Goal: Task Accomplishment & Management: Use online tool/utility

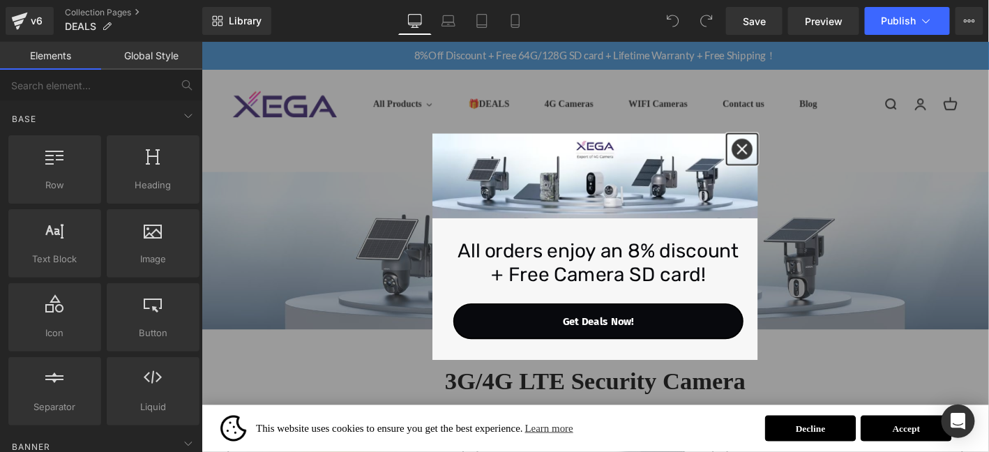
click at [780, 153] on icon "close icon" at bounding box center [779, 156] width 11 height 11
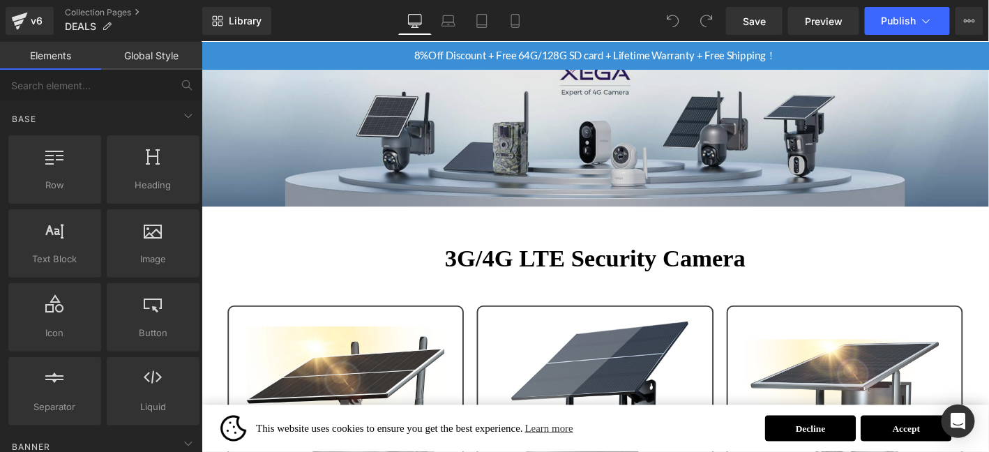
scroll to position [139, 0]
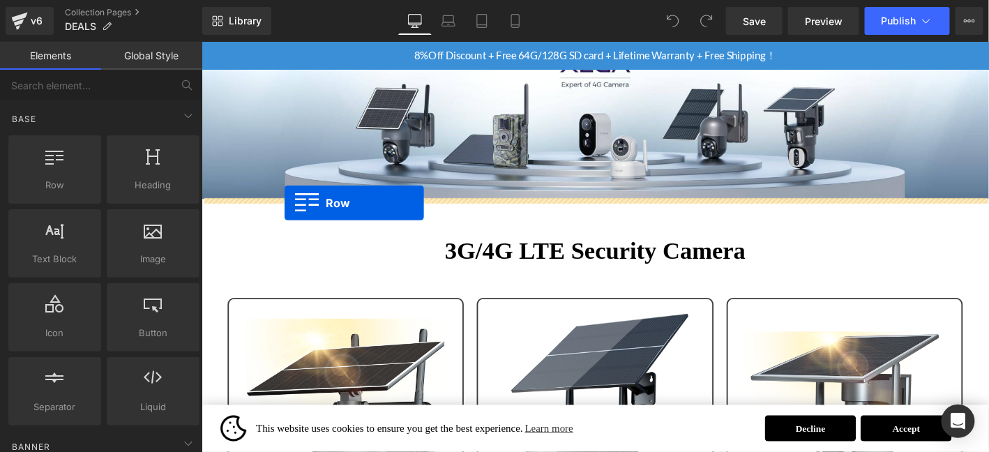
drag, startPoint x: 257, startPoint y: 217, endPoint x: 289, endPoint y: 214, distance: 32.3
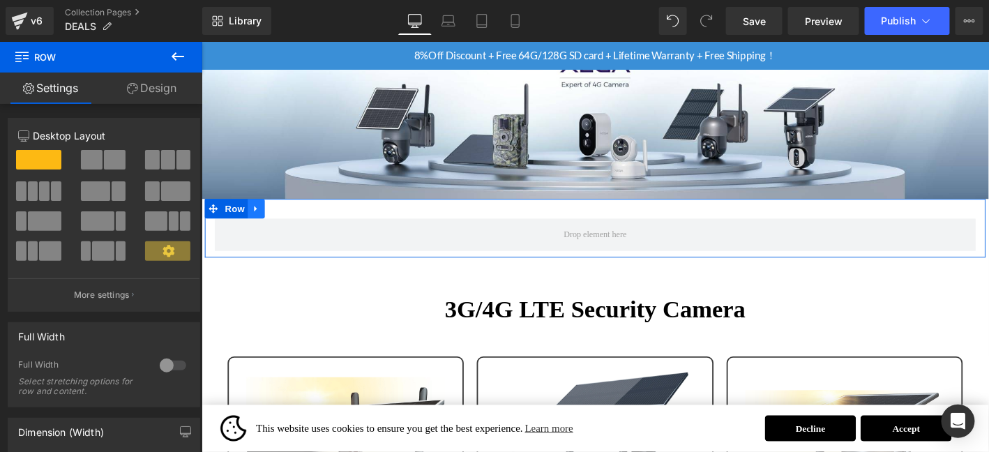
click at [258, 222] on icon at bounding box center [259, 220] width 10 height 10
click at [293, 220] on icon at bounding box center [296, 220] width 10 height 10
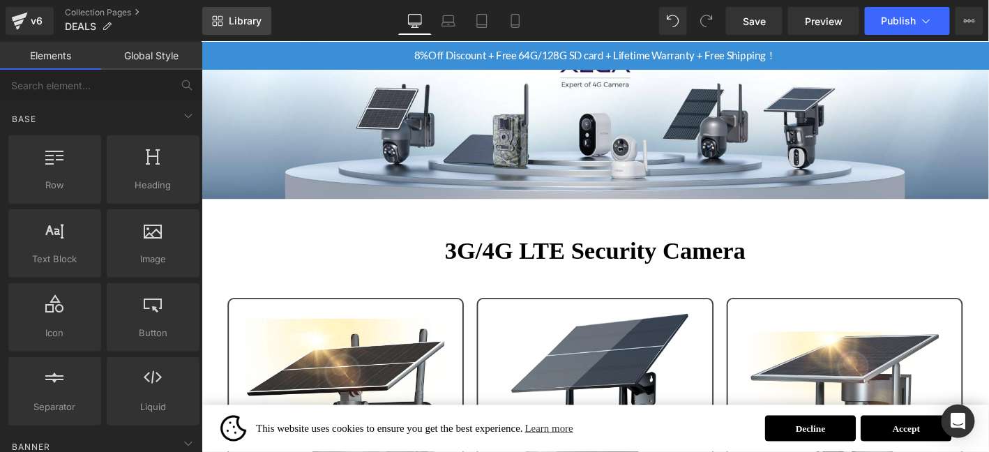
click at [254, 20] on span "Library" at bounding box center [245, 21] width 33 height 13
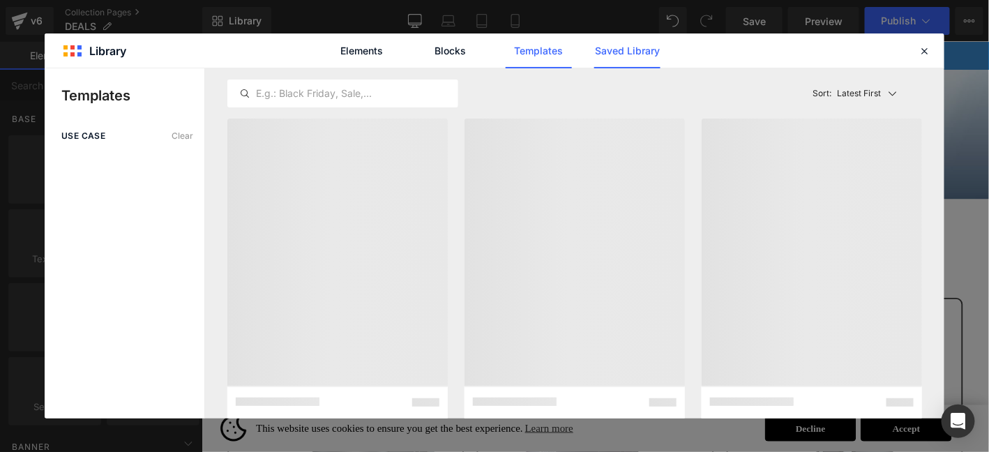
click at [627, 51] on link "Saved Library" at bounding box center [627, 50] width 66 height 35
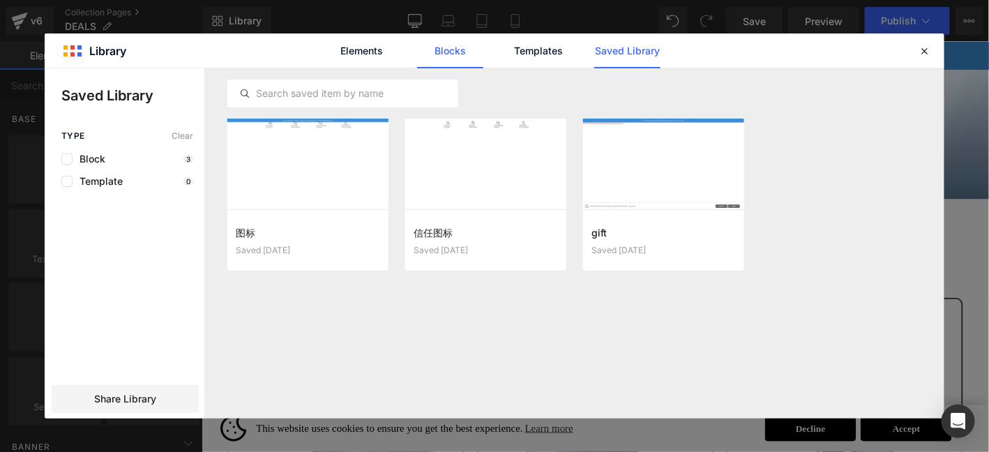
click at [460, 49] on link "Blocks" at bounding box center [450, 50] width 66 height 35
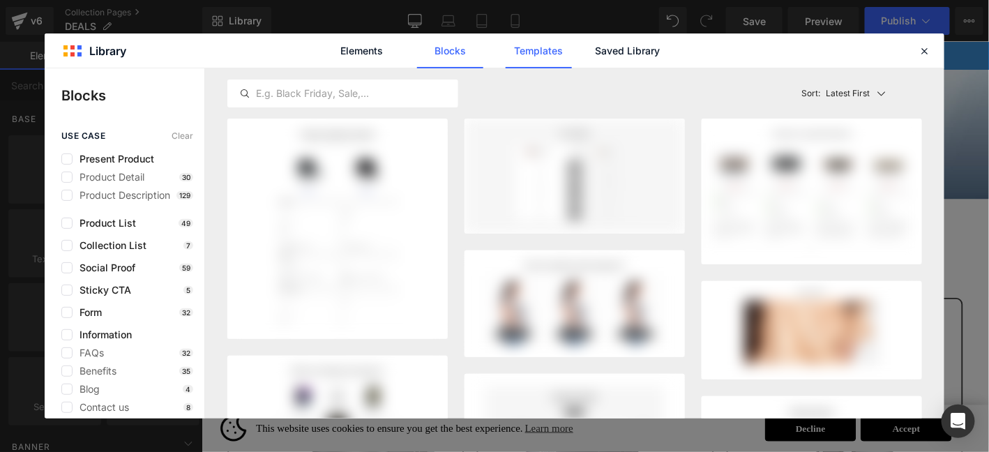
click at [541, 47] on link "Templates" at bounding box center [538, 50] width 66 height 35
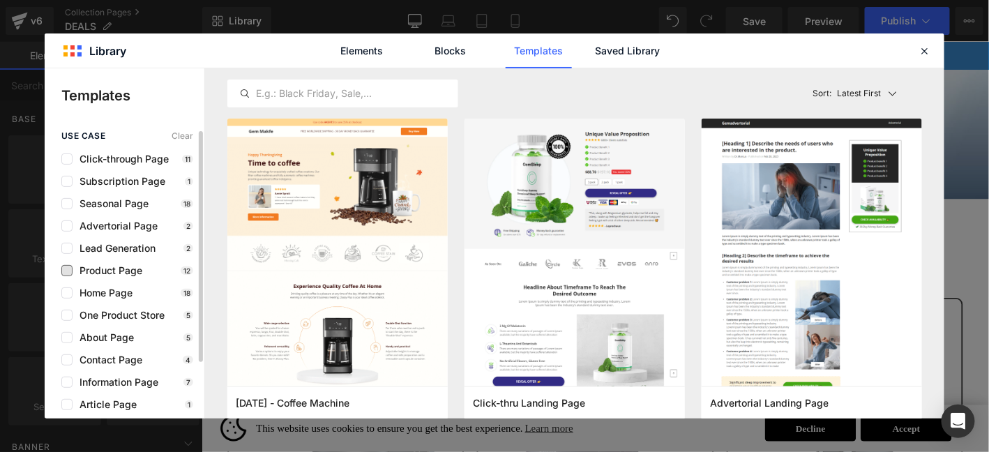
click at [113, 272] on span "Product Page" at bounding box center [107, 270] width 70 height 11
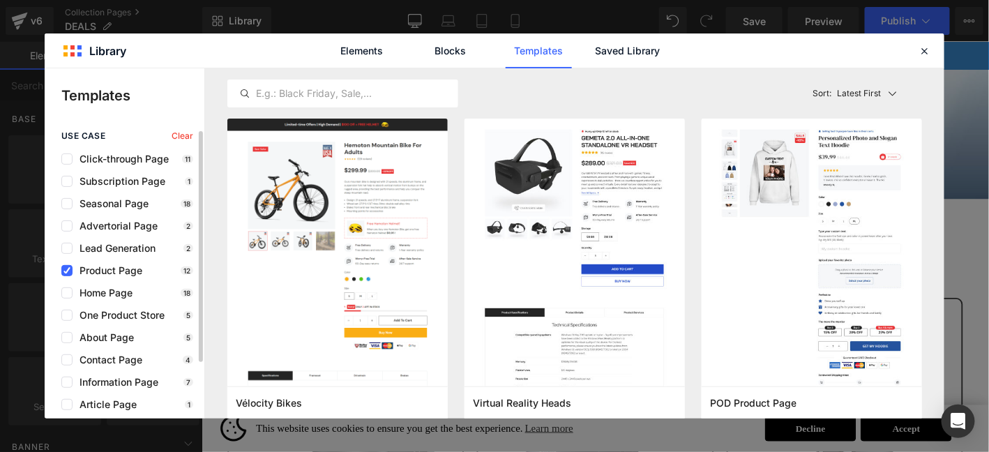
click at [116, 268] on span "Product Page" at bounding box center [107, 270] width 70 height 11
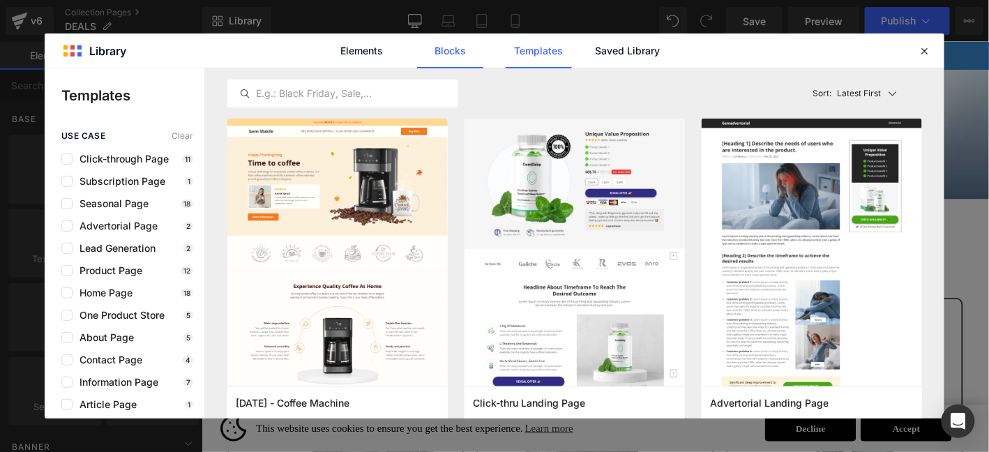
click at [438, 42] on link "Blocks" at bounding box center [450, 50] width 66 height 35
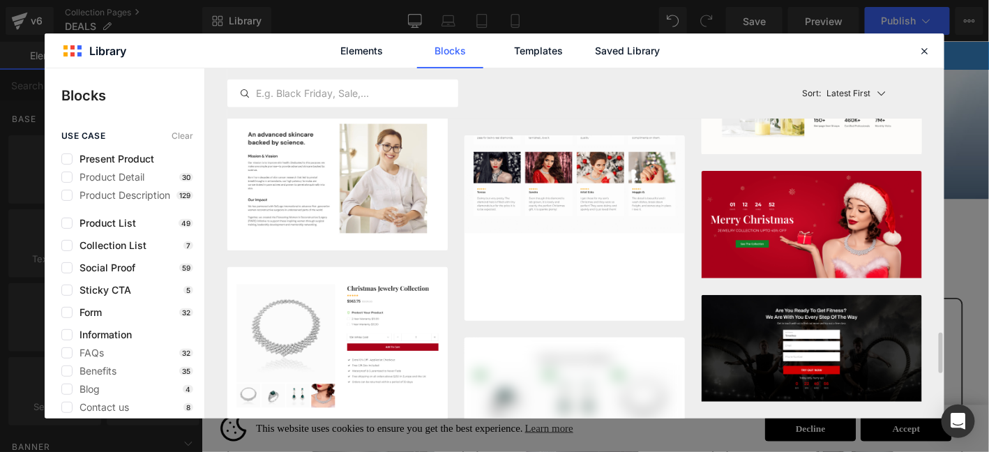
scroll to position [2399, 0]
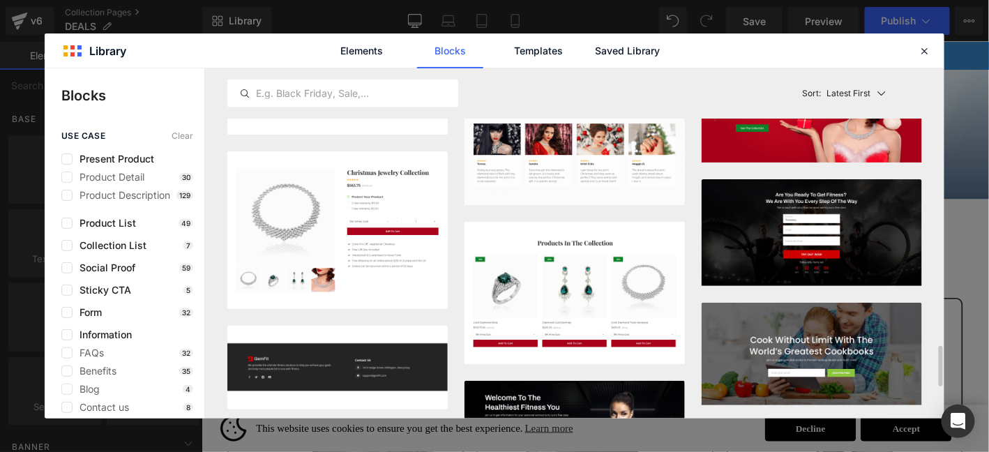
click at [651, 84] on div "Latest First Most View Latest First Sort: Latest First" at bounding box center [574, 93] width 694 height 50
click at [551, 94] on div "Latest First Most View Latest First Sort: Latest First" at bounding box center [574, 93] width 694 height 50
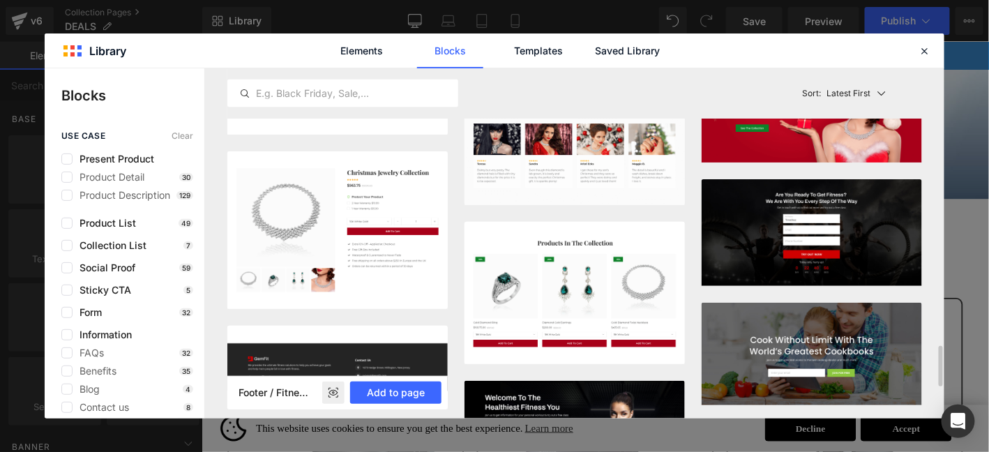
click at [241, 328] on img at bounding box center [337, 367] width 220 height 83
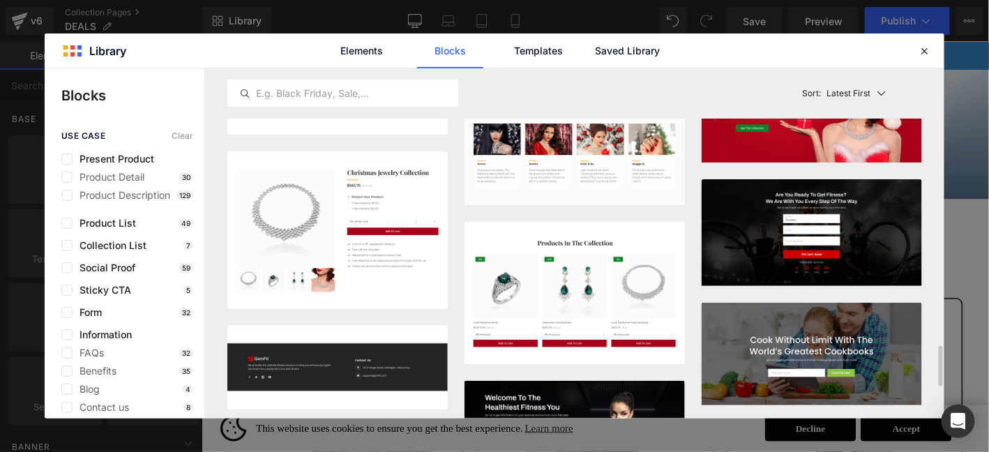
click at [688, 91] on div "Latest First Most View Latest First Sort: Latest First" at bounding box center [574, 93] width 694 height 50
click at [926, 47] on icon at bounding box center [924, 51] width 13 height 13
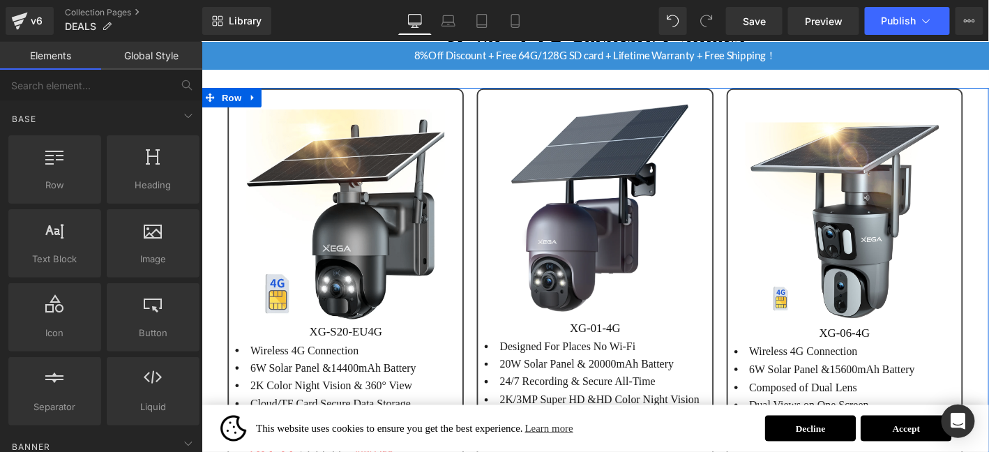
scroll to position [464, 0]
